Goal: Transaction & Acquisition: Register for event/course

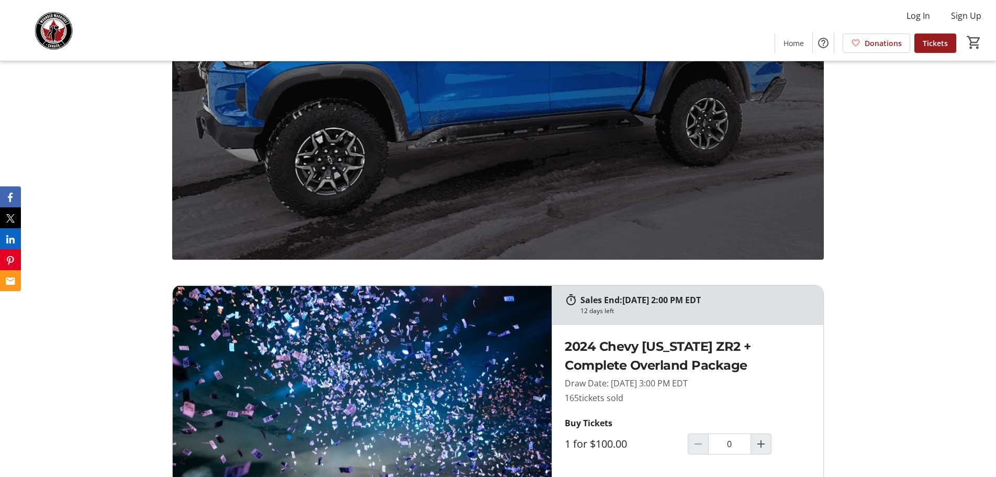
scroll to position [785, 0]
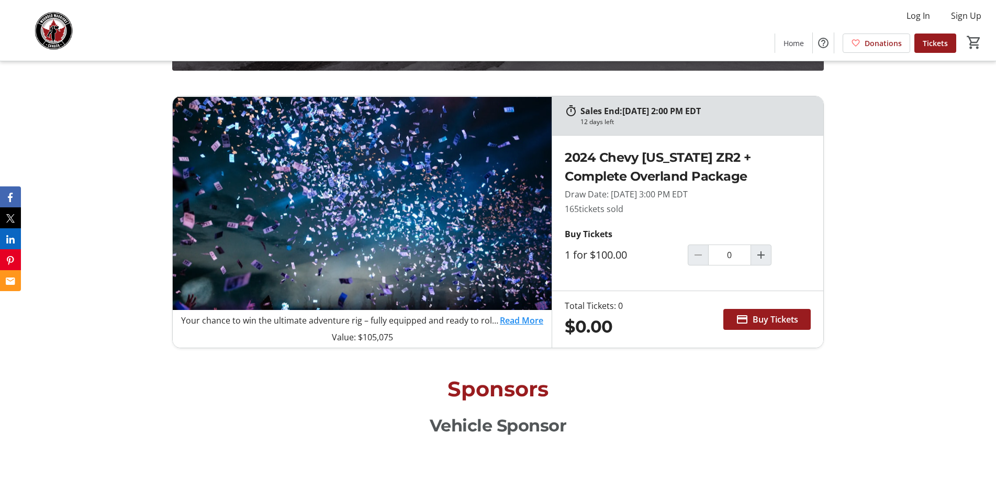
drag, startPoint x: 560, startPoint y: 209, endPoint x: 642, endPoint y: 209, distance: 81.6
click at [642, 209] on div "2024 Chevy [US_STATE] ZR2 + Complete Overland Package Draw Date: [DATE] 3:00 PM…" at bounding box center [687, 212] width 271 height 155
click at [642, 209] on p "165 tickets sold" at bounding box center [687, 208] width 246 height 13
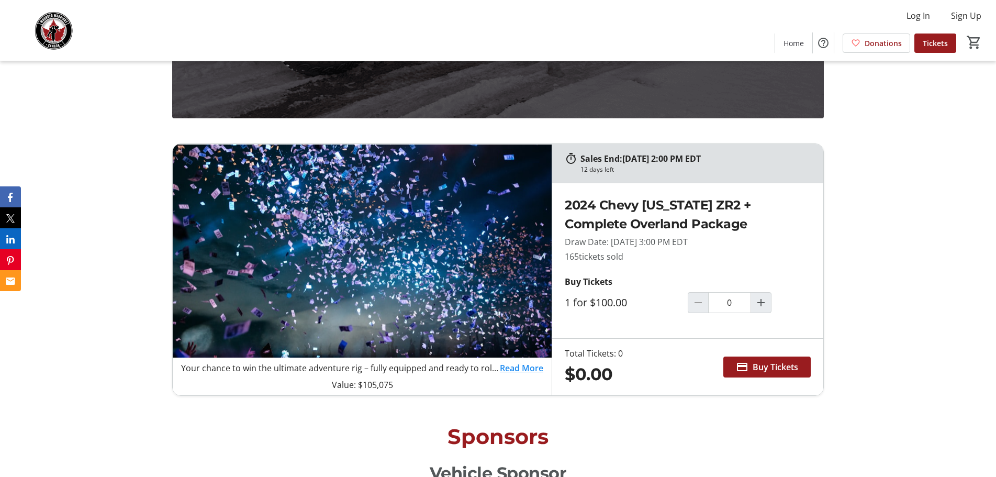
scroll to position [942, 0]
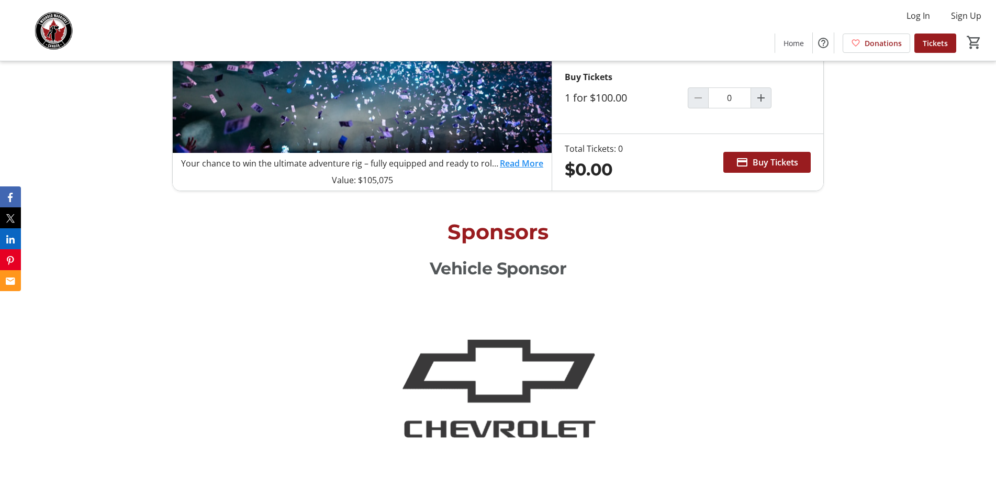
click at [523, 164] on link "Read More" at bounding box center [521, 163] width 43 height 13
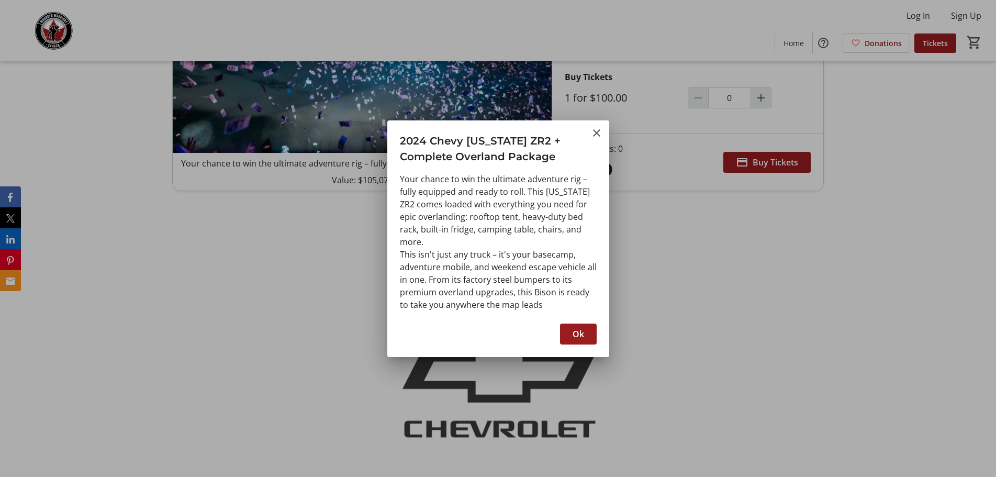
scroll to position [0, 0]
drag, startPoint x: 401, startPoint y: 216, endPoint x: 544, endPoint y: 232, distance: 144.3
click at [546, 227] on div "Your chance to win the ultimate adventure rig – fully equipped and ready to rol…" at bounding box center [498, 242] width 197 height 138
click at [537, 235] on div "Your chance to win the ultimate adventure rig – fully equipped and ready to rol…" at bounding box center [498, 242] width 197 height 138
drag, startPoint x: 595, startPoint y: 131, endPoint x: 508, endPoint y: 179, distance: 99.7
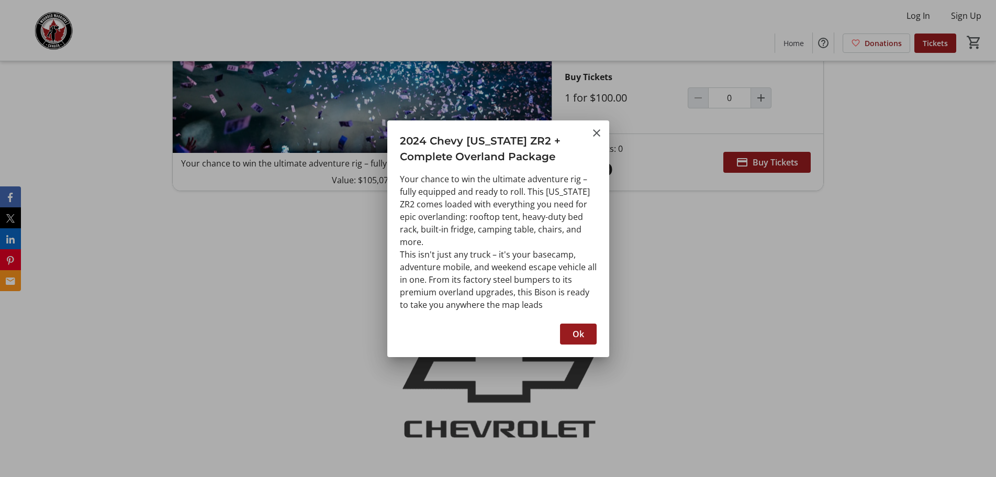
click at [595, 133] on mat-icon "Close" at bounding box center [596, 133] width 13 height 13
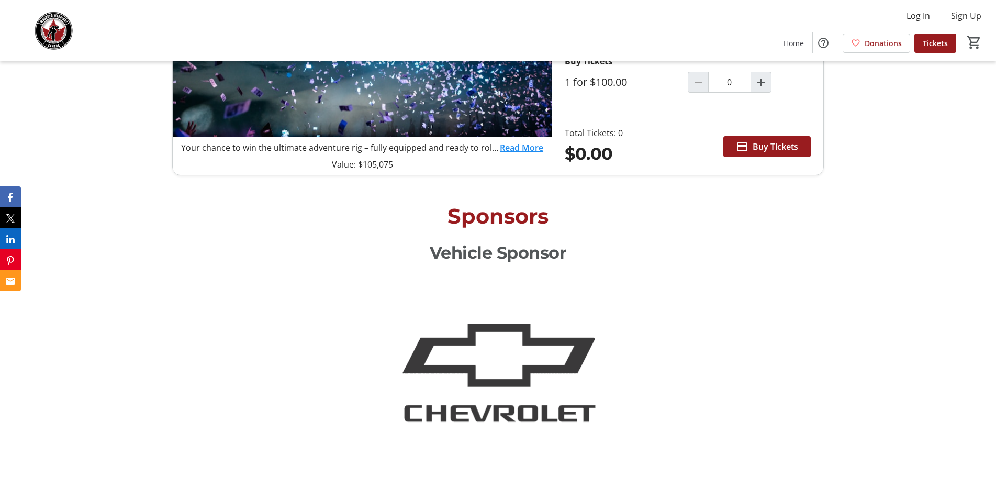
scroll to position [942, 0]
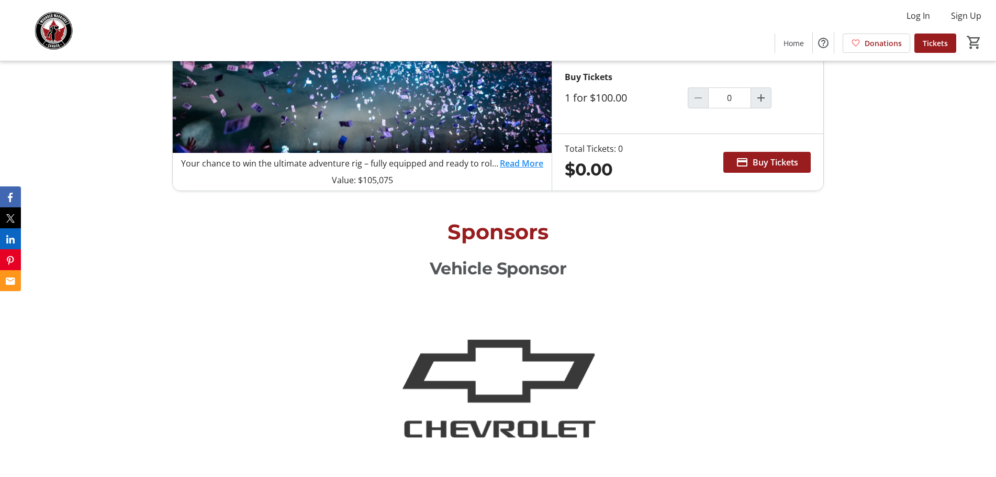
click at [510, 163] on link "Read More" at bounding box center [521, 163] width 43 height 13
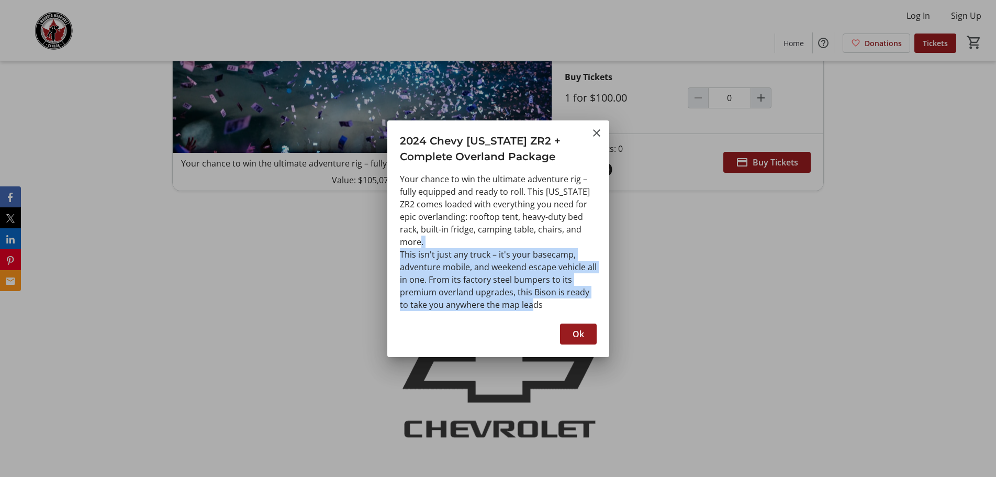
drag, startPoint x: 428, startPoint y: 264, endPoint x: 553, endPoint y: 306, distance: 131.4
click at [553, 306] on div "Your chance to win the ultimate adventure rig – fully equipped and ready to rol…" at bounding box center [498, 242] width 197 height 138
click at [548, 300] on div "Your chance to win the ultimate adventure rig – fully equipped and ready to rol…" at bounding box center [498, 242] width 197 height 138
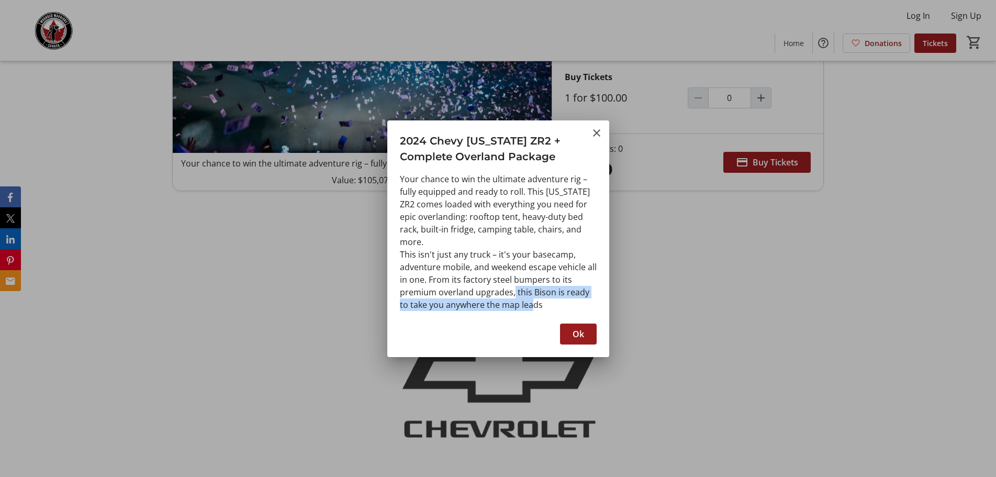
drag, startPoint x: 518, startPoint y: 293, endPoint x: 556, endPoint y: 300, distance: 38.3
click at [556, 300] on div "Your chance to win the ultimate adventure rig – fully equipped and ready to rol…" at bounding box center [498, 242] width 197 height 138
click at [546, 295] on div "Your chance to win the ultimate adventure rig – fully equipped and ready to rol…" at bounding box center [498, 242] width 197 height 138
drag, startPoint x: 595, startPoint y: 131, endPoint x: 594, endPoint y: 138, distance: 6.5
click at [595, 135] on mat-icon "Close" at bounding box center [596, 133] width 13 height 13
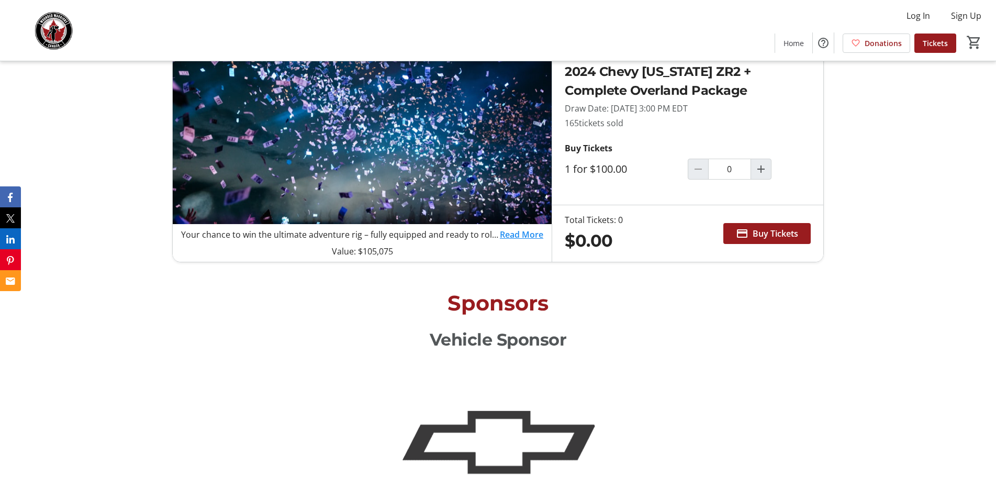
scroll to position [889, 0]
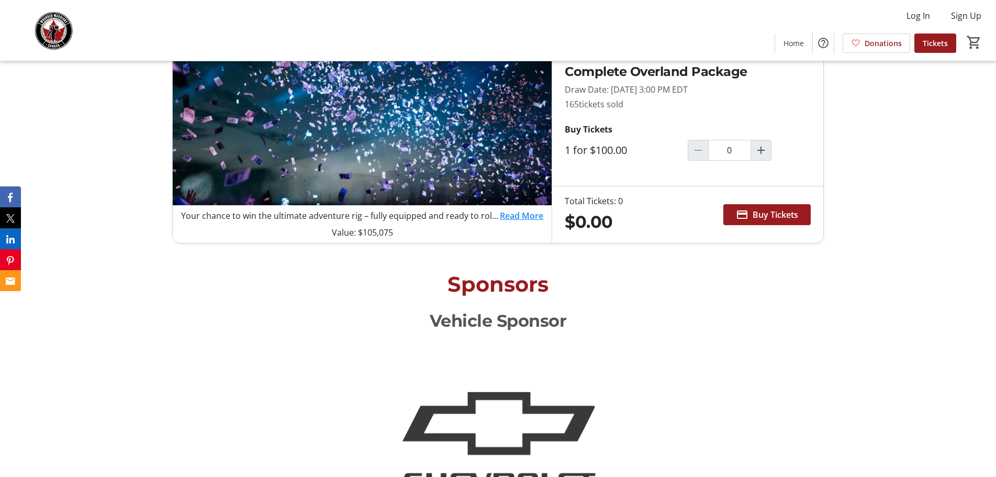
click at [521, 212] on link "Read More" at bounding box center [521, 215] width 43 height 13
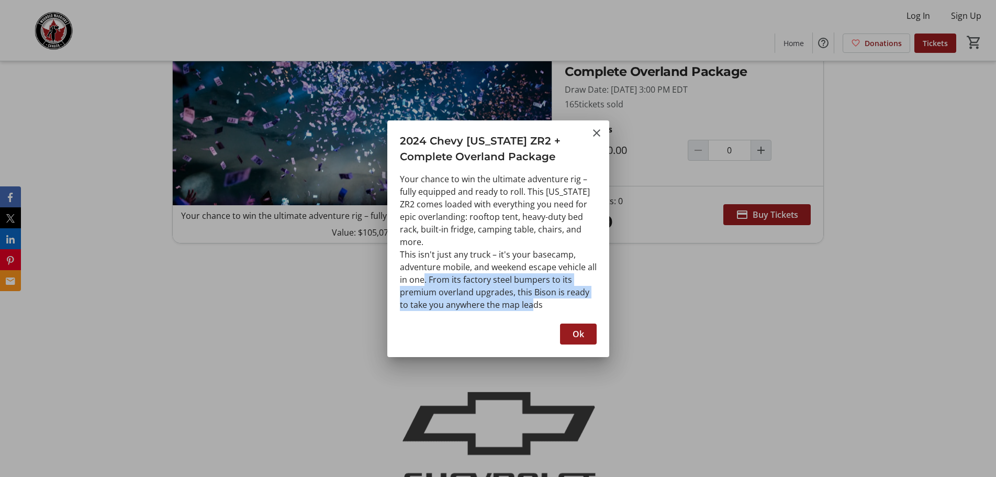
drag, startPoint x: 428, startPoint y: 279, endPoint x: 535, endPoint y: 300, distance: 109.4
click at [535, 300] on div "Your chance to win the ultimate adventure rig – fully equipped and ready to rol…" at bounding box center [498, 242] width 197 height 138
click at [552, 295] on div "Your chance to win the ultimate adventure rig – fully equipped and ready to rol…" at bounding box center [498, 242] width 197 height 138
drag, startPoint x: 477, startPoint y: 279, endPoint x: 542, endPoint y: 287, distance: 65.9
click at [540, 286] on div "Your chance to win the ultimate adventure rig – fully equipped and ready to rol…" at bounding box center [498, 242] width 197 height 138
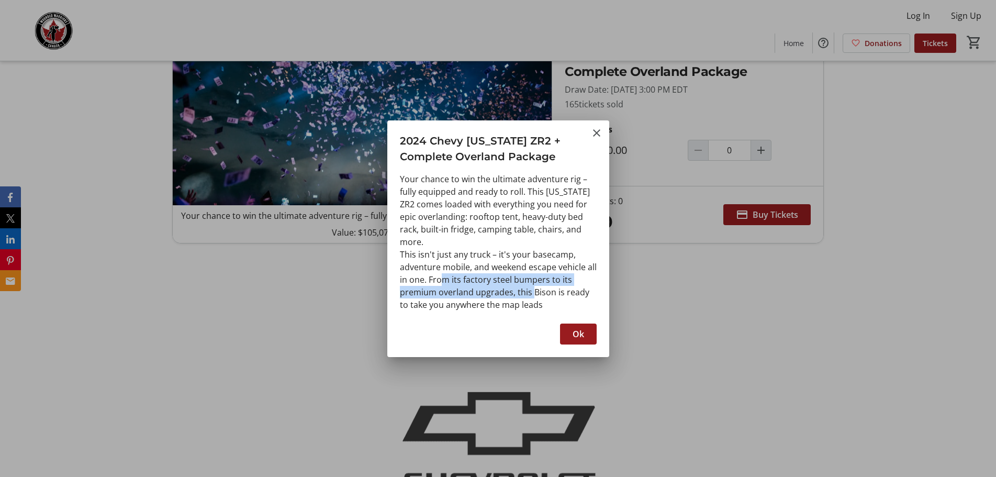
click at [529, 288] on div "Your chance to win the ultimate adventure rig – fully equipped and ready to rol…" at bounding box center [498, 242] width 197 height 138
drag, startPoint x: 496, startPoint y: 277, endPoint x: 538, endPoint y: 291, distance: 43.7
click at [539, 284] on div "Your chance to win the ultimate adventure rig – fully equipped and ready to rol…" at bounding box center [498, 242] width 197 height 138
click at [516, 293] on div "Your chance to win the ultimate adventure rig – fully equipped and ready to rol…" at bounding box center [498, 242] width 197 height 138
click at [572, 326] on span "button" at bounding box center [578, 333] width 37 height 25
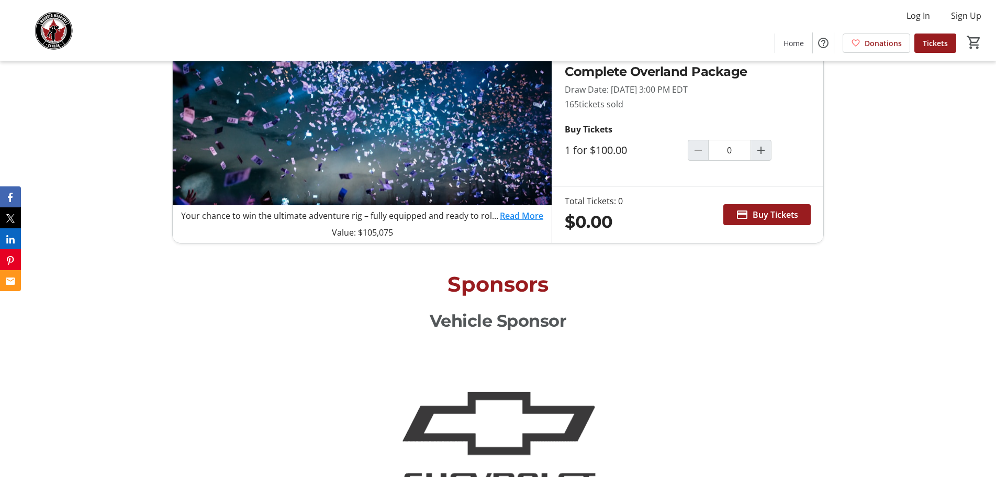
scroll to position [471, 0]
